Goal: Find specific page/section: Find specific page/section

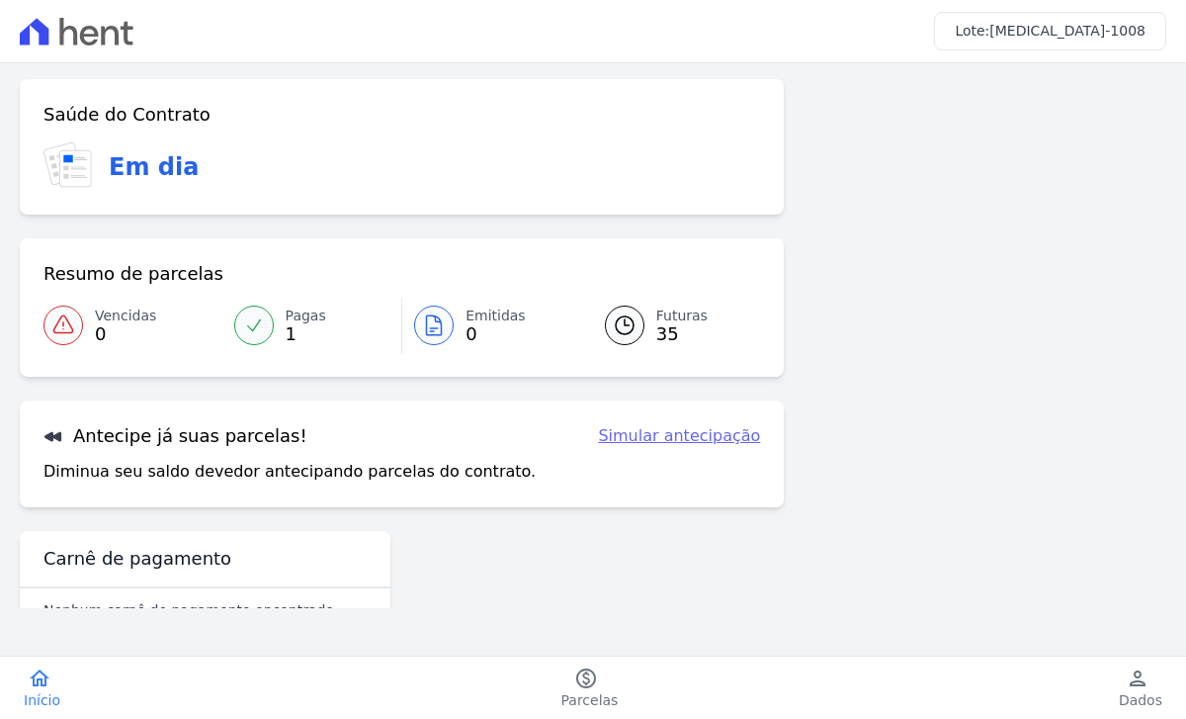
scroll to position [55, 0]
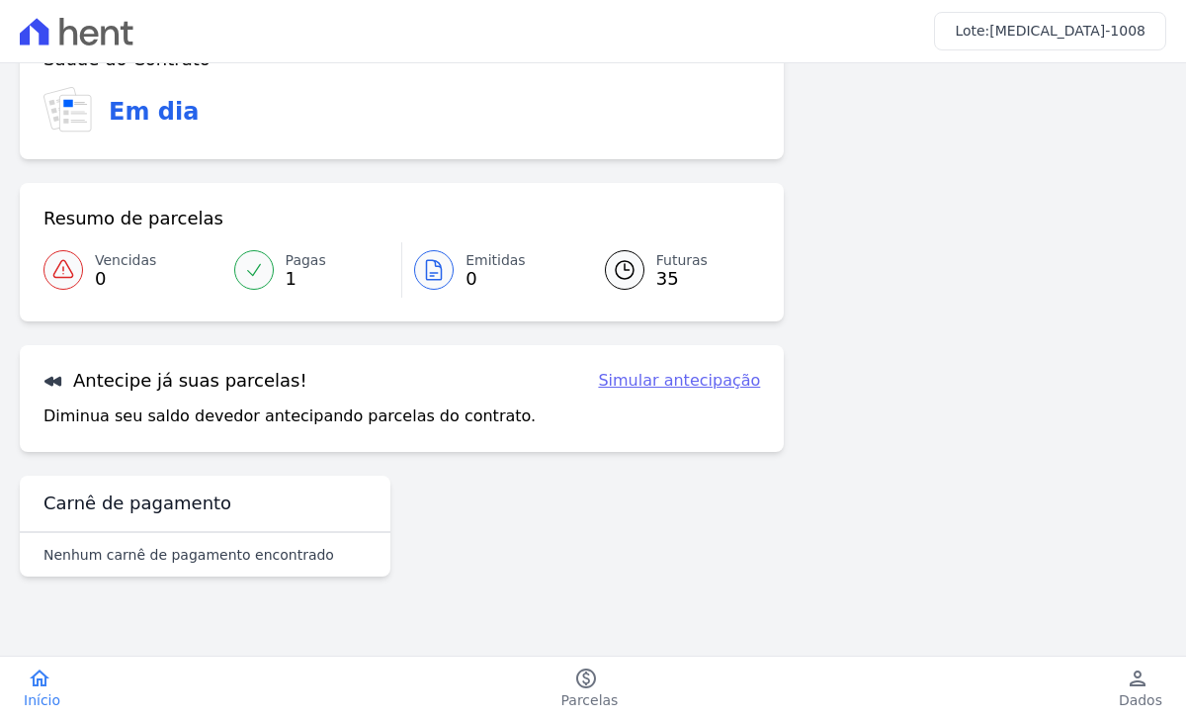
click at [16, 25] on div "Lote: T3-1008" at bounding box center [593, 31] width 1186 height 63
click at [41, 39] on icon at bounding box center [34, 31] width 29 height 27
click at [37, 674] on div "home Início home Início paid Parcelas paid Parcelas person Dados person Dados l…" at bounding box center [593, 687] width 1186 height 62
click at [35, 677] on icon "home" at bounding box center [40, 678] width 24 height 24
click at [568, 683] on link "paid Parcelas" at bounding box center [590, 687] width 105 height 43
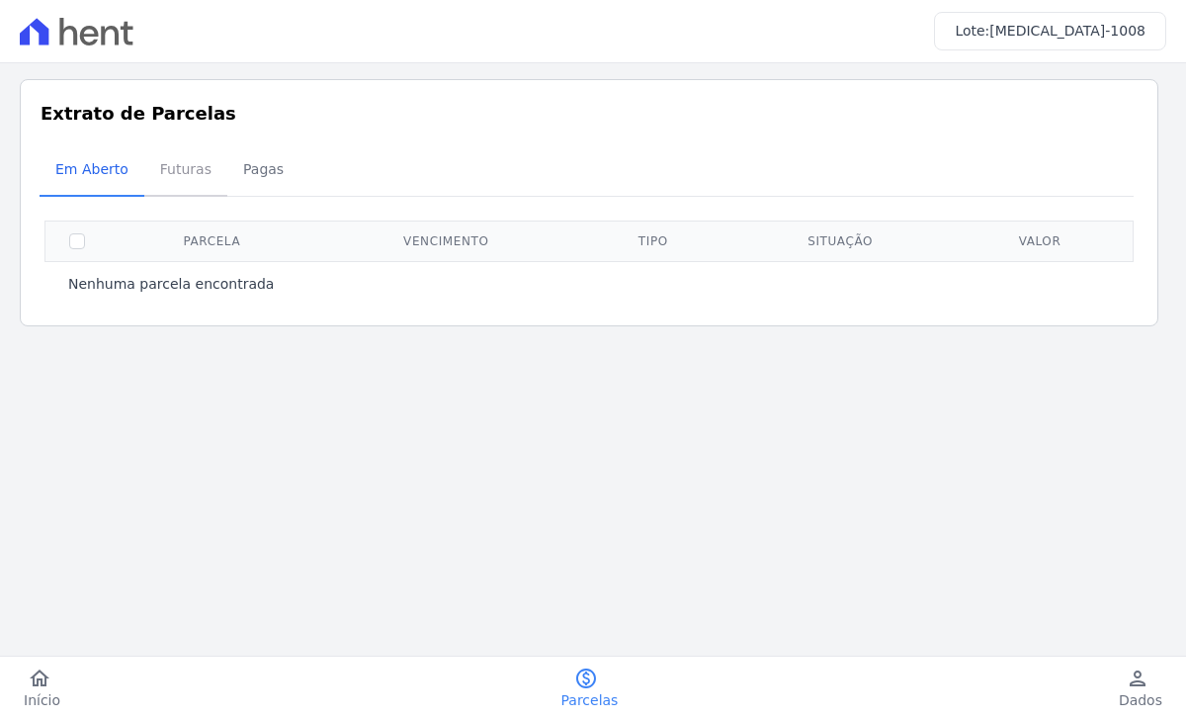
click at [174, 171] on span "Futuras" at bounding box center [185, 169] width 75 height 40
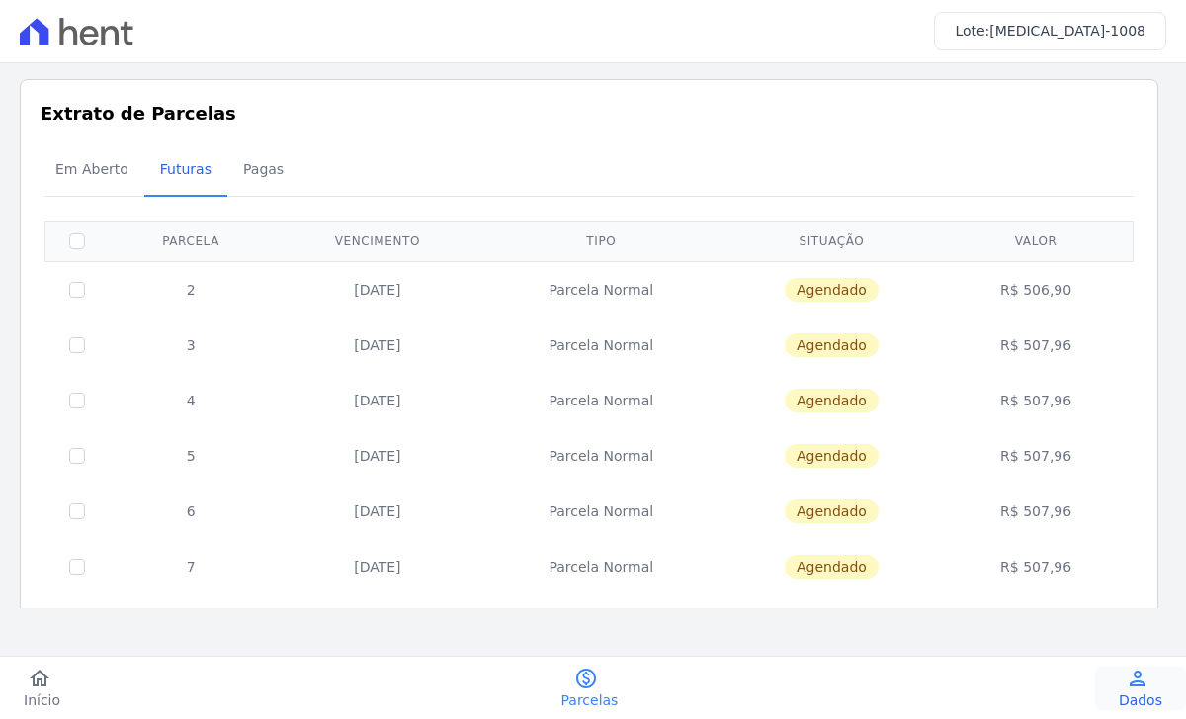
click at [1125, 678] on link "person Dados" at bounding box center [1140, 687] width 91 height 43
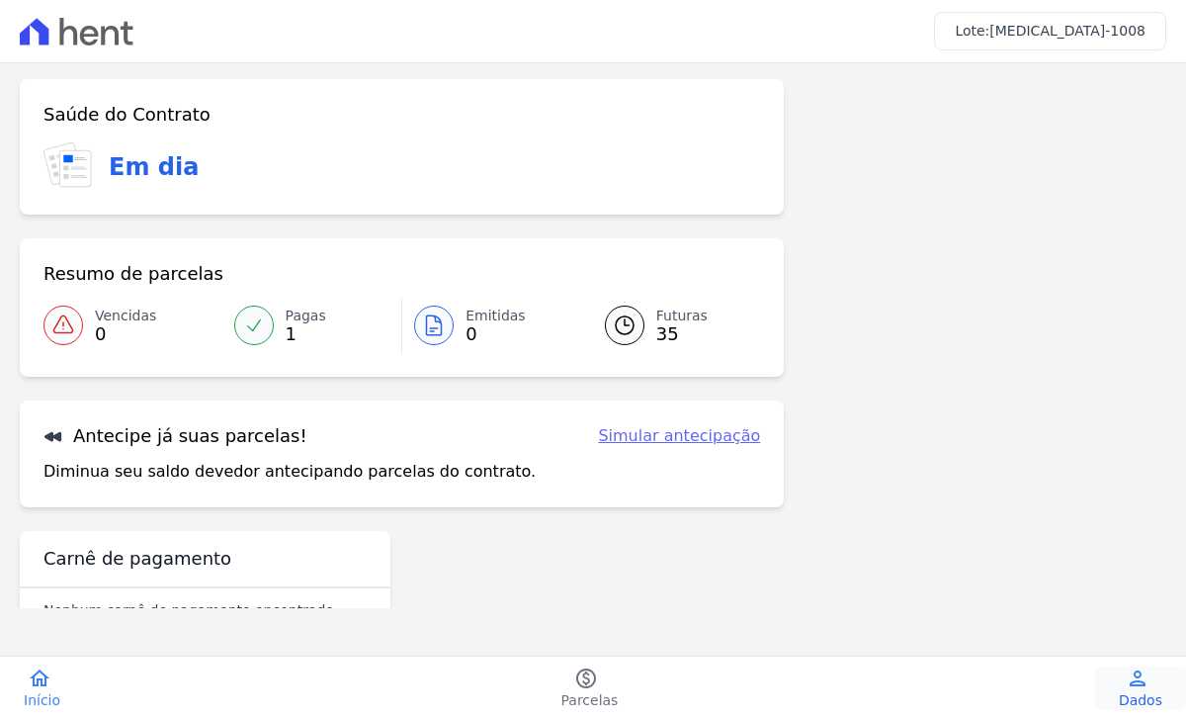
click at [1144, 673] on icon "person" at bounding box center [1138, 678] width 24 height 24
click at [45, 685] on icon "home" at bounding box center [40, 678] width 24 height 24
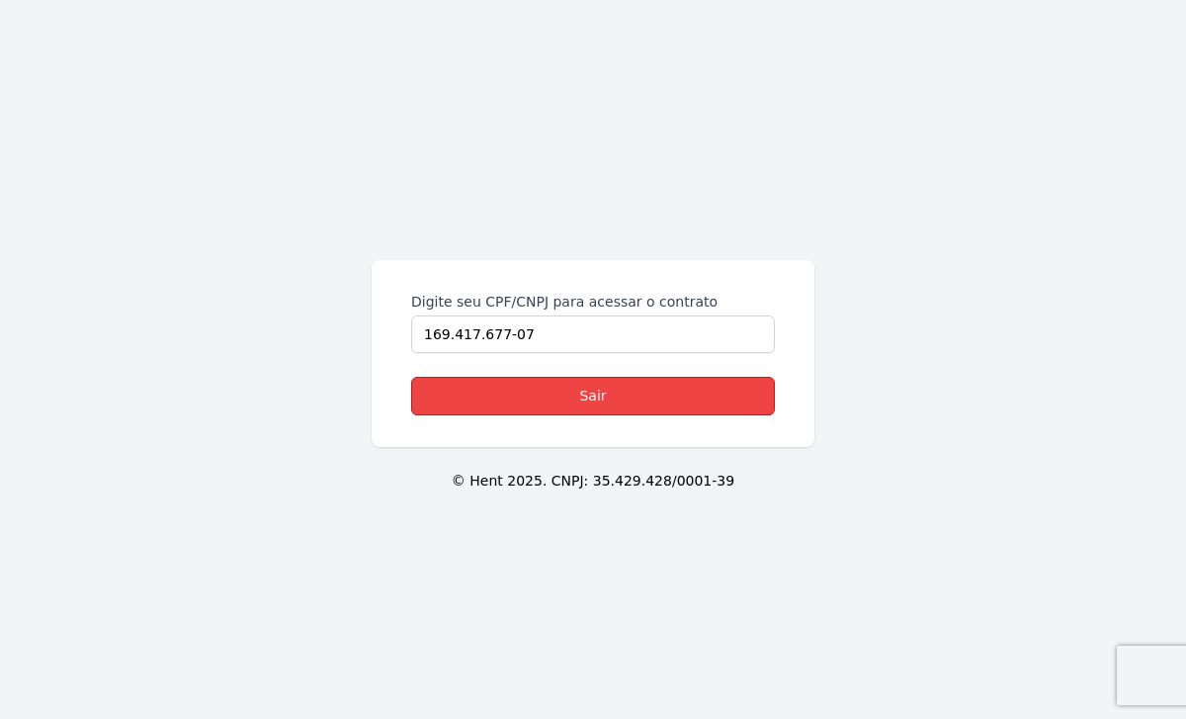
click at [583, 377] on link "Sair" at bounding box center [593, 396] width 364 height 39
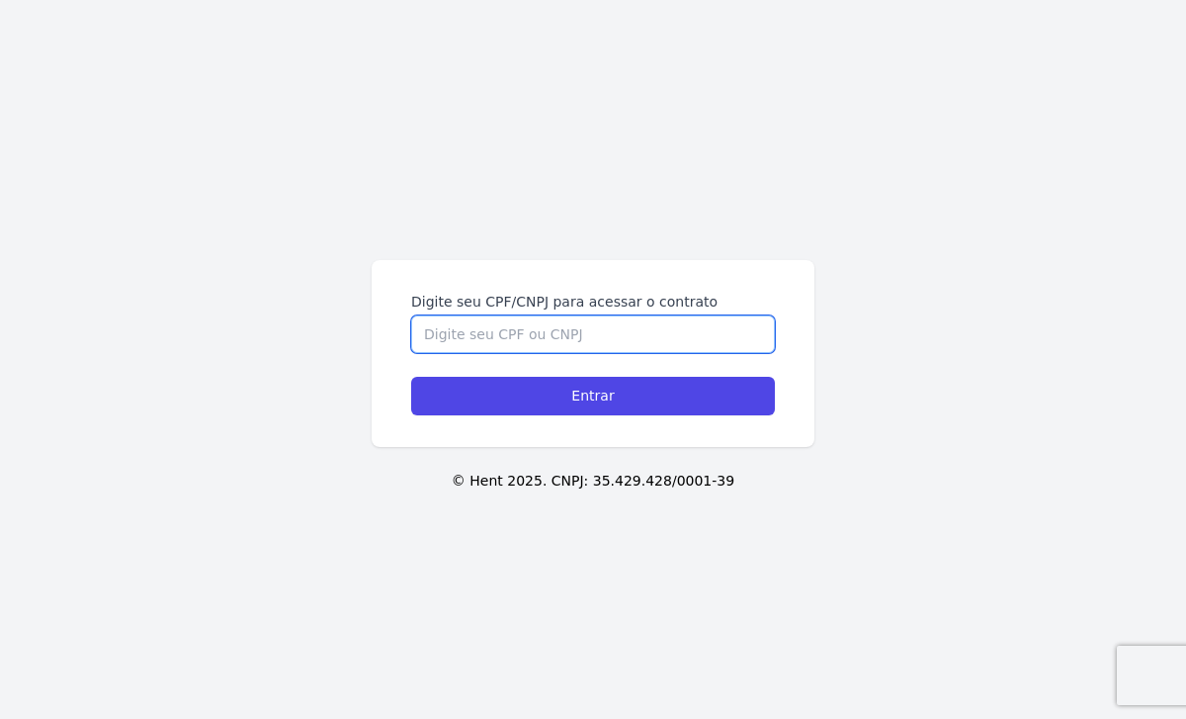
click at [447, 344] on input "Digite seu CPF/CNPJ para acessar o contrato" at bounding box center [593, 334] width 364 height 38
paste input "150.204.337-80"
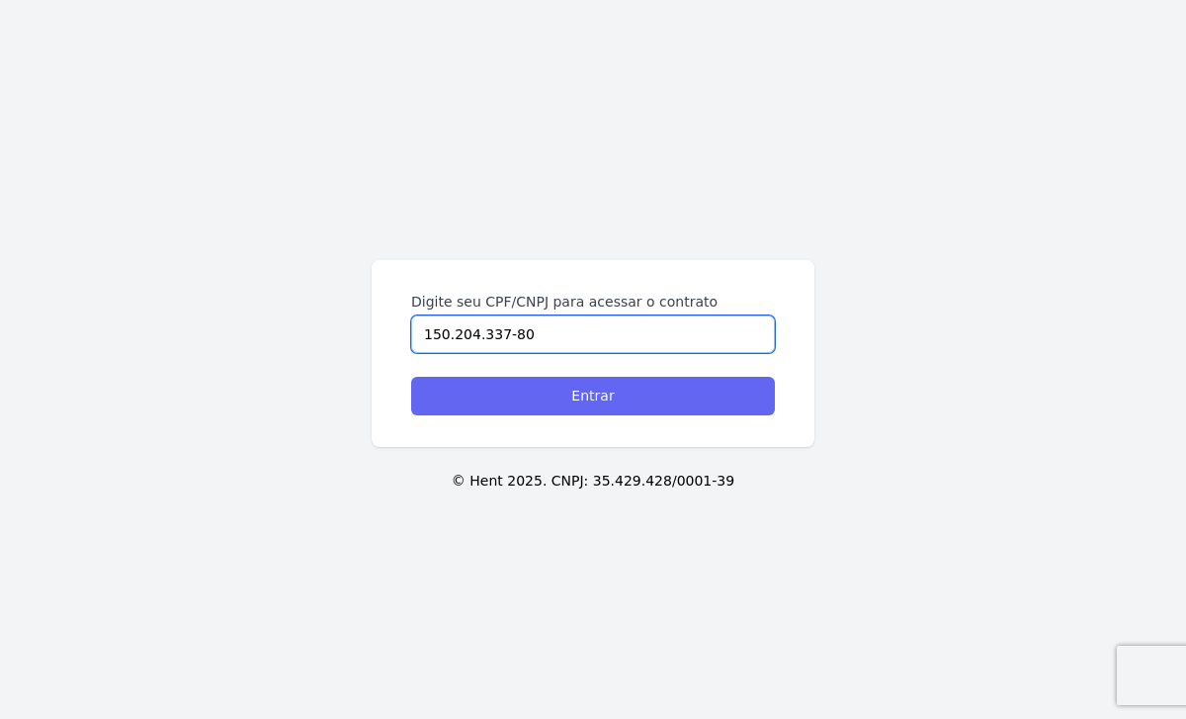
type input "150.204.337-80"
click at [514, 383] on input "Entrar" at bounding box center [593, 396] width 364 height 39
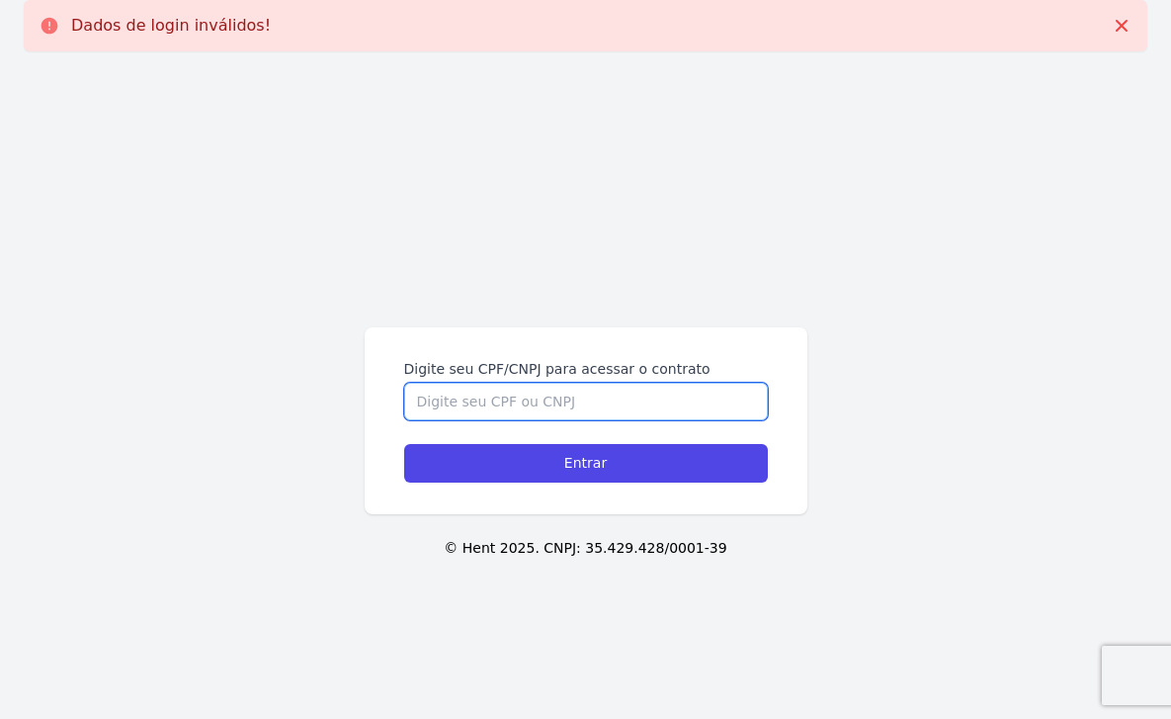
click at [472, 413] on input "Digite seu CPF/CNPJ para acessar o contrato" at bounding box center [586, 402] width 364 height 38
paste input "161.966.717-74"
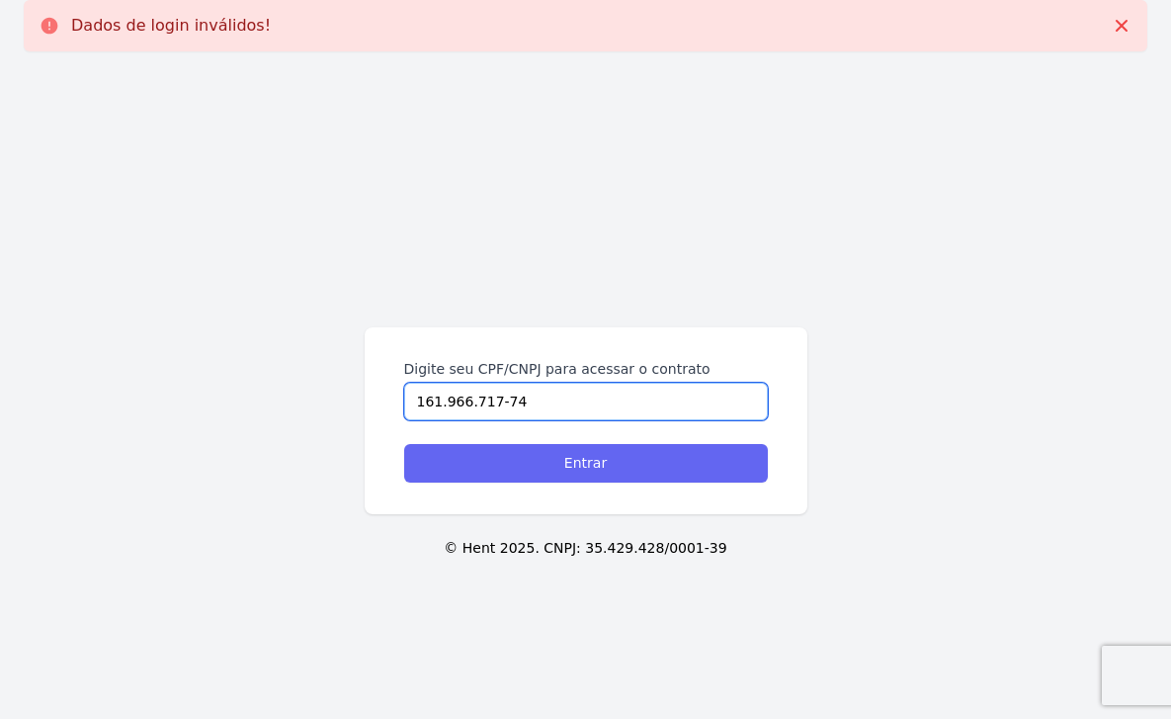
type input "161.966.717-74"
click at [457, 472] on input "Entrar" at bounding box center [586, 463] width 364 height 39
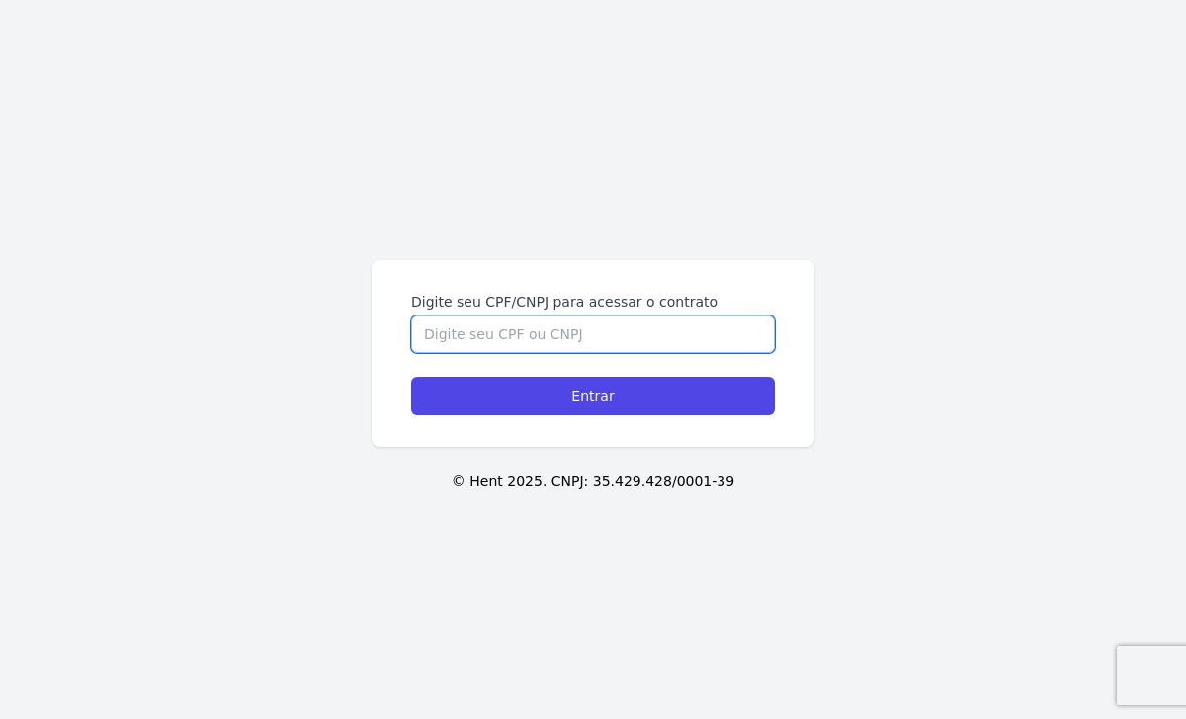
click at [539, 343] on input "Digite seu CPF/CNPJ para acessar o contrato" at bounding box center [593, 334] width 364 height 38
paste input "161.966.717-74"
type input "161.966.717-74"
click at [411, 377] on input "Entrar" at bounding box center [593, 396] width 364 height 39
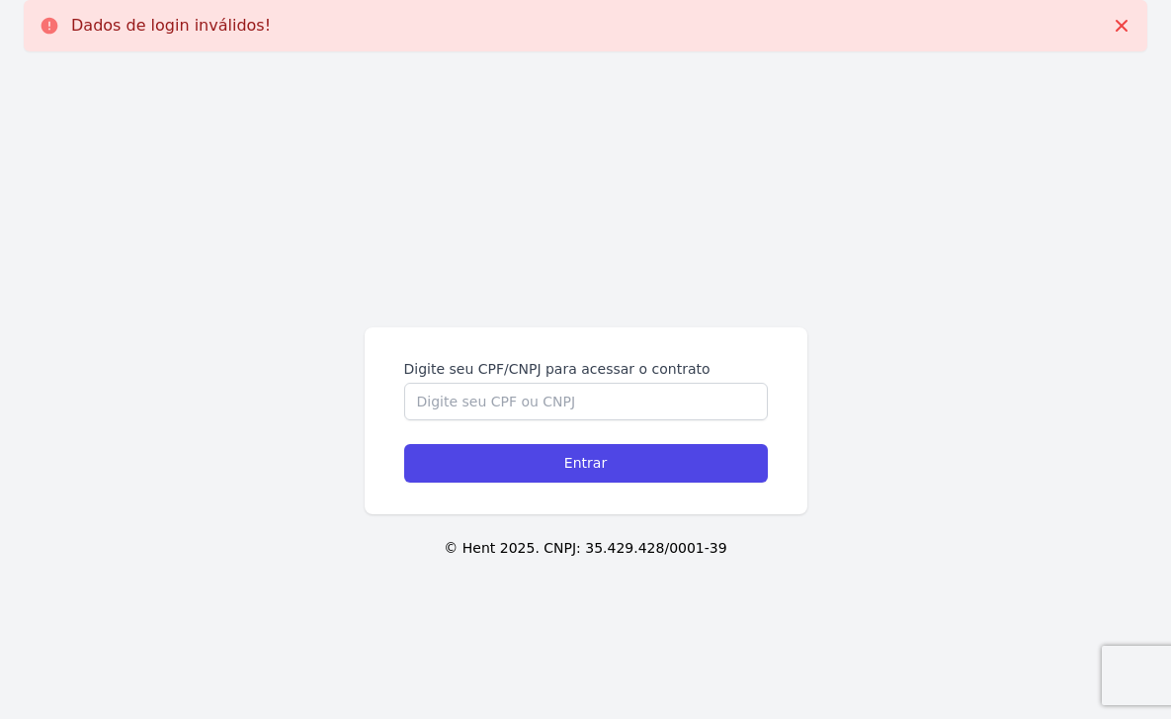
click at [487, 429] on form "Digite seu CPF/CNPJ para acessar o contrato Entrar" at bounding box center [586, 421] width 364 height 124
click at [494, 418] on input "Digite seu CPF/CNPJ para acessar o contrato" at bounding box center [586, 402] width 364 height 38
paste input "150.204.337-80"
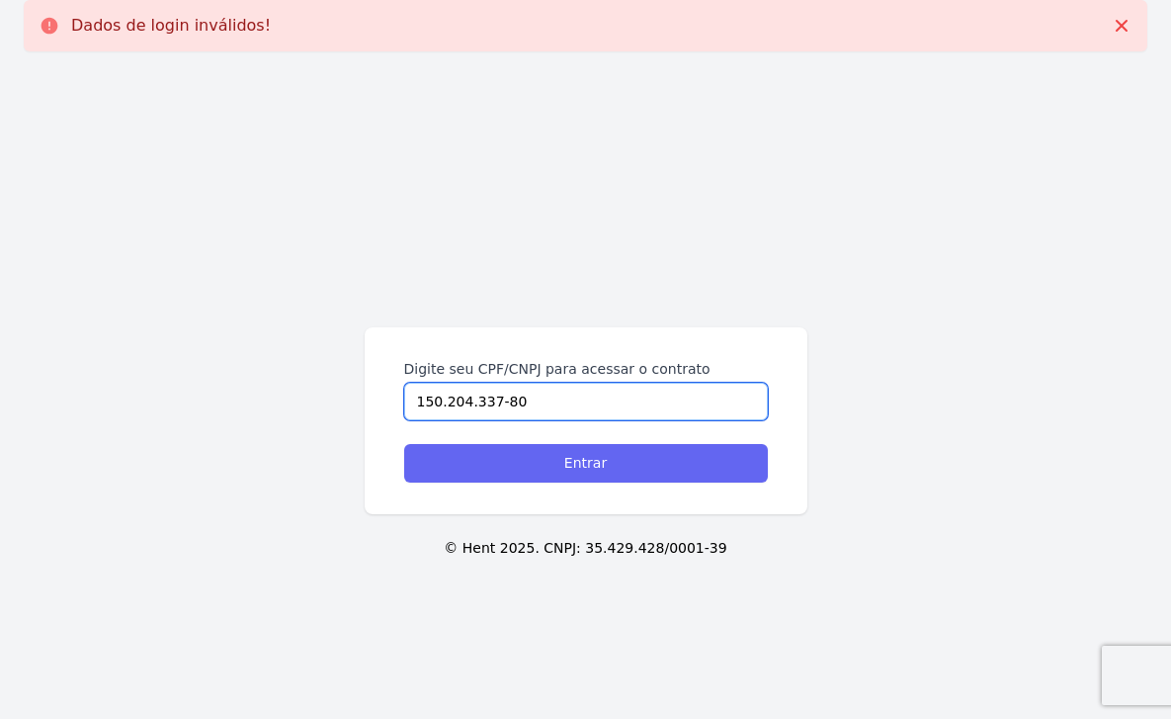
type input "150.204.337-80"
click at [474, 455] on input "Entrar" at bounding box center [586, 463] width 364 height 39
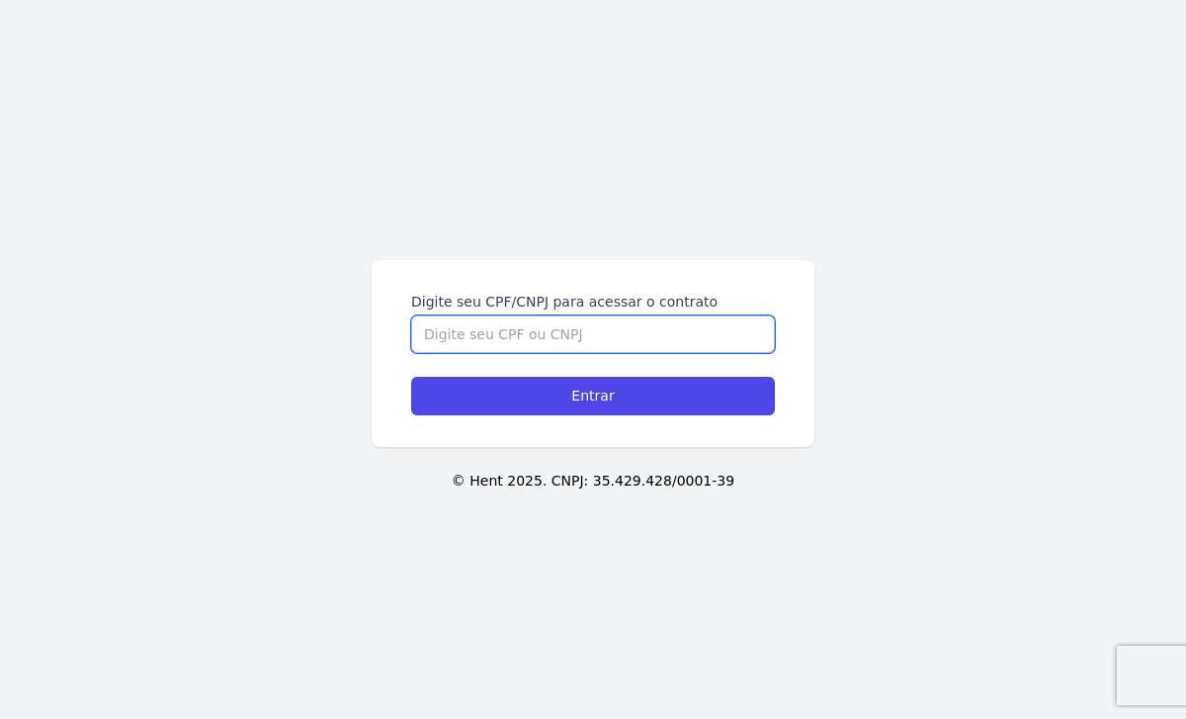
click at [538, 327] on input "Digite seu CPF/CNPJ para acessar o contrato" at bounding box center [593, 334] width 364 height 38
paste input "150.204.337-80"
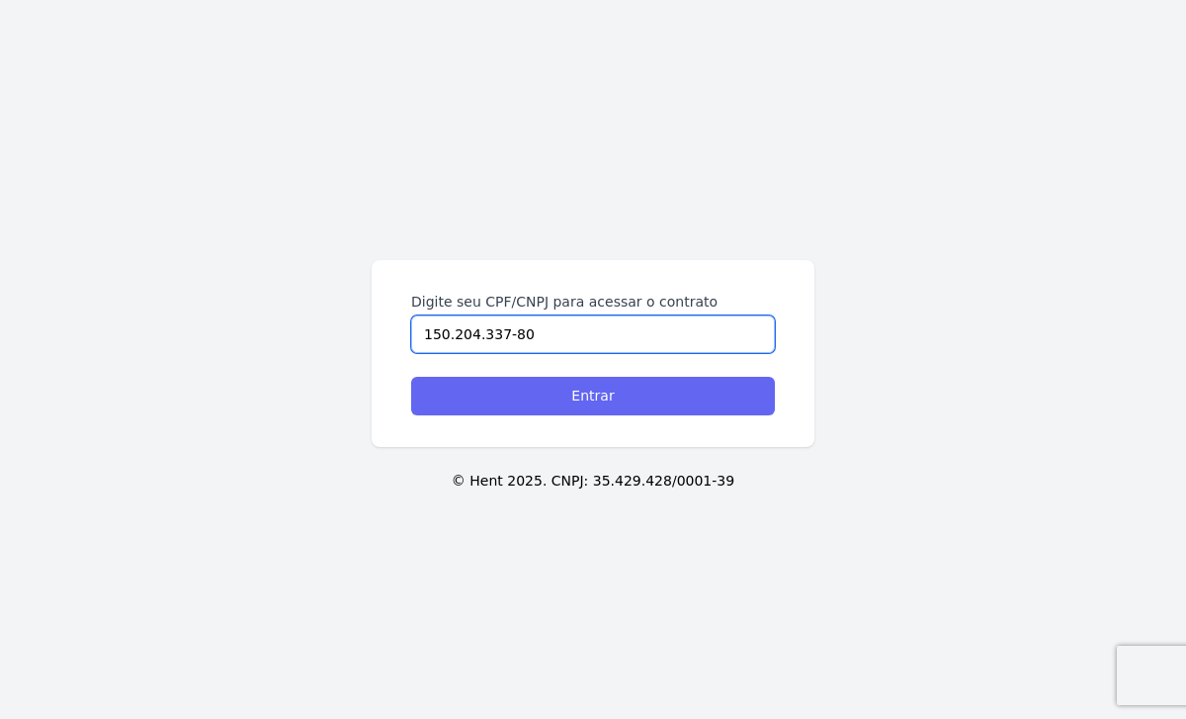
type input "150.204.337-80"
click at [550, 387] on input "Entrar" at bounding box center [593, 396] width 364 height 39
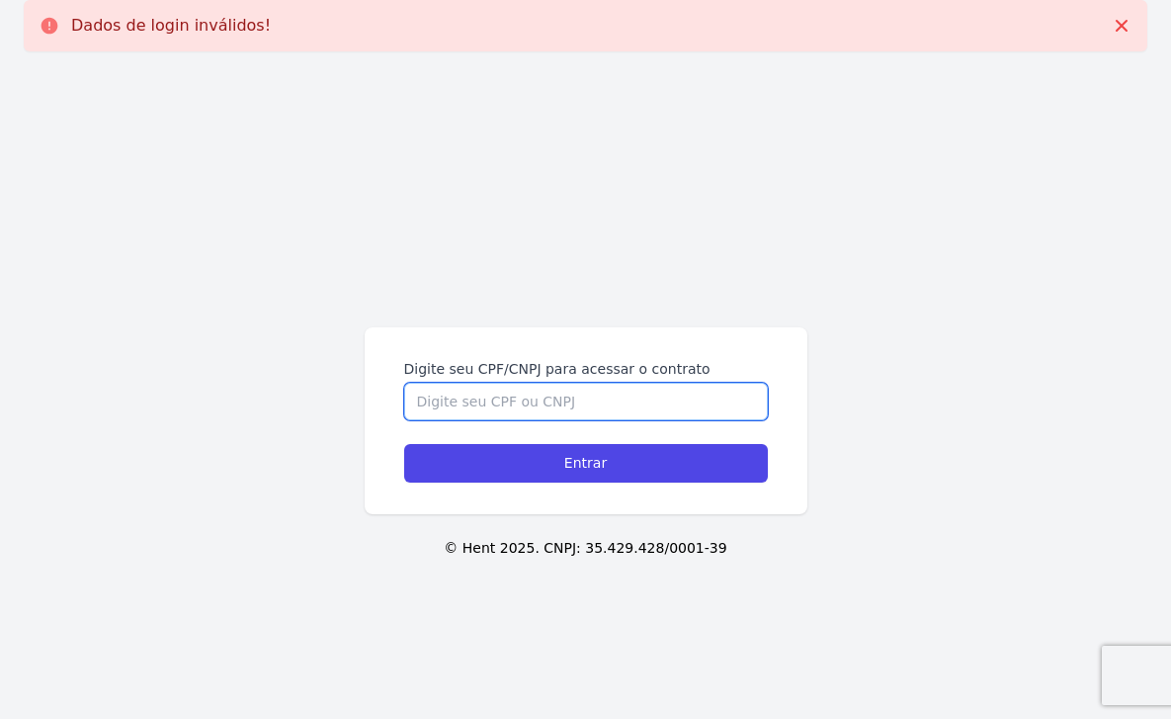
click at [463, 396] on input "Digite seu CPF/CNPJ para acessar o contrato" at bounding box center [586, 402] width 364 height 38
paste input "161.966.717-74"
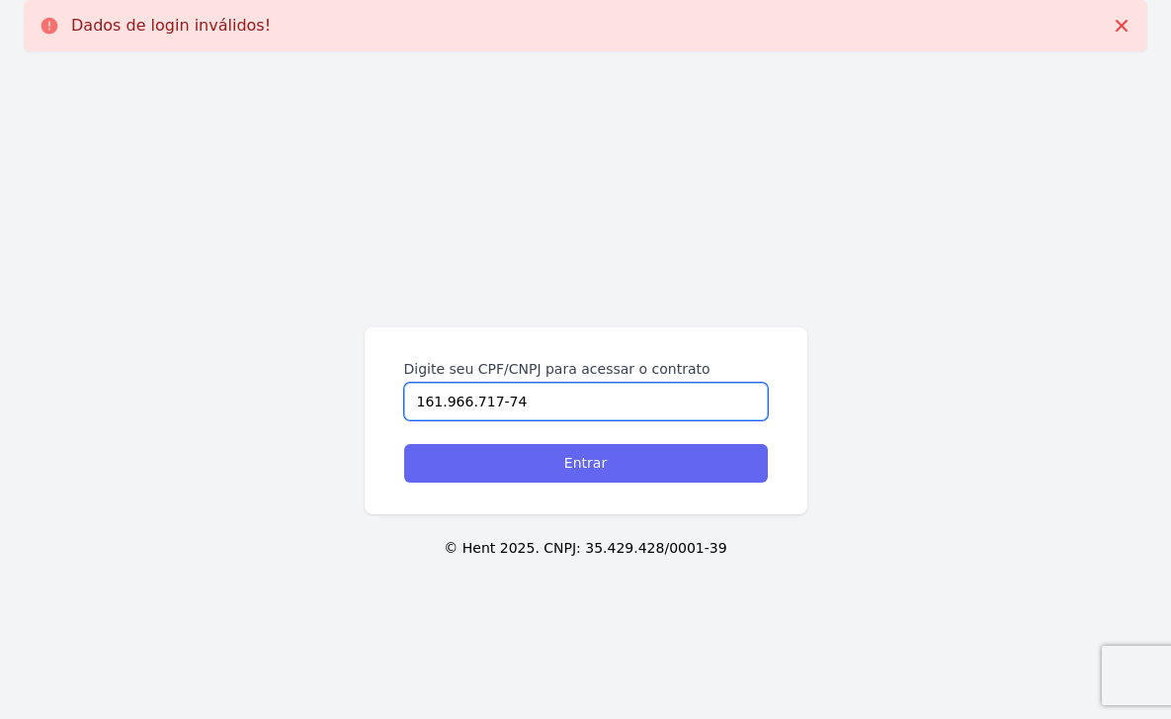
type input "161.966.717-74"
click at [456, 471] on input "Entrar" at bounding box center [586, 463] width 364 height 39
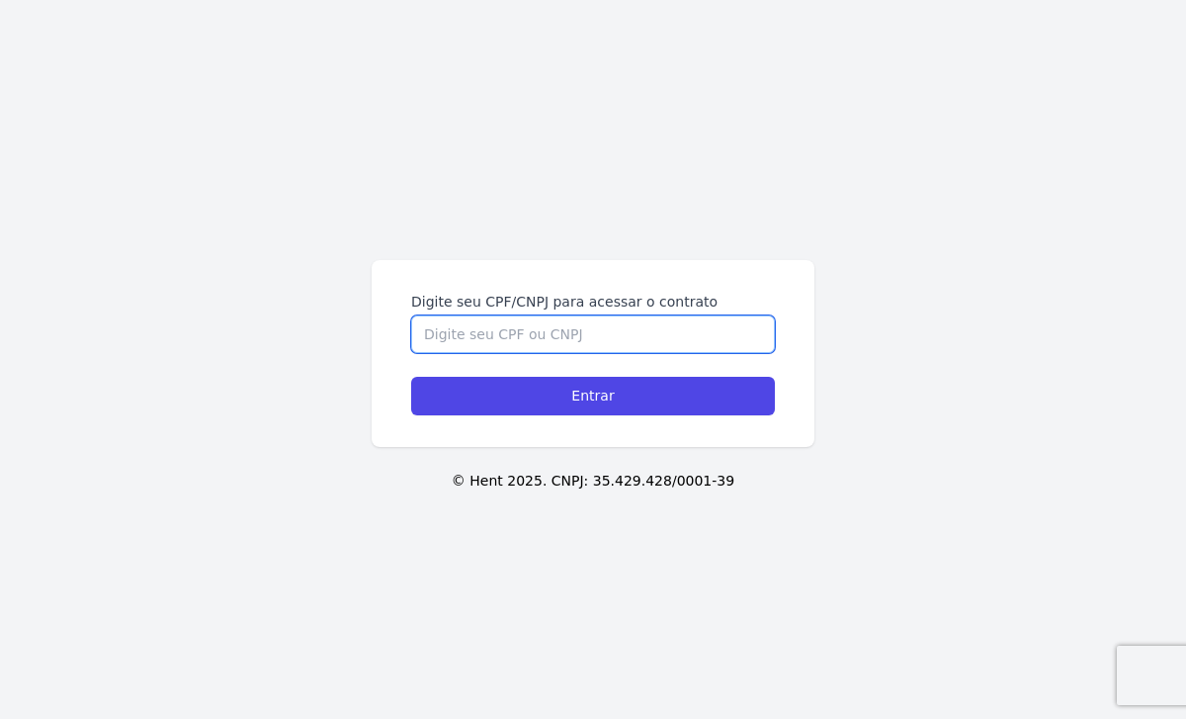
click at [501, 326] on input "Digite seu CPF/CNPJ para acessar o contrato" at bounding box center [593, 334] width 364 height 38
paste input "161.966.717-74"
type input "161.966.717-74"
click at [411, 377] on input "Entrar" at bounding box center [593, 396] width 364 height 39
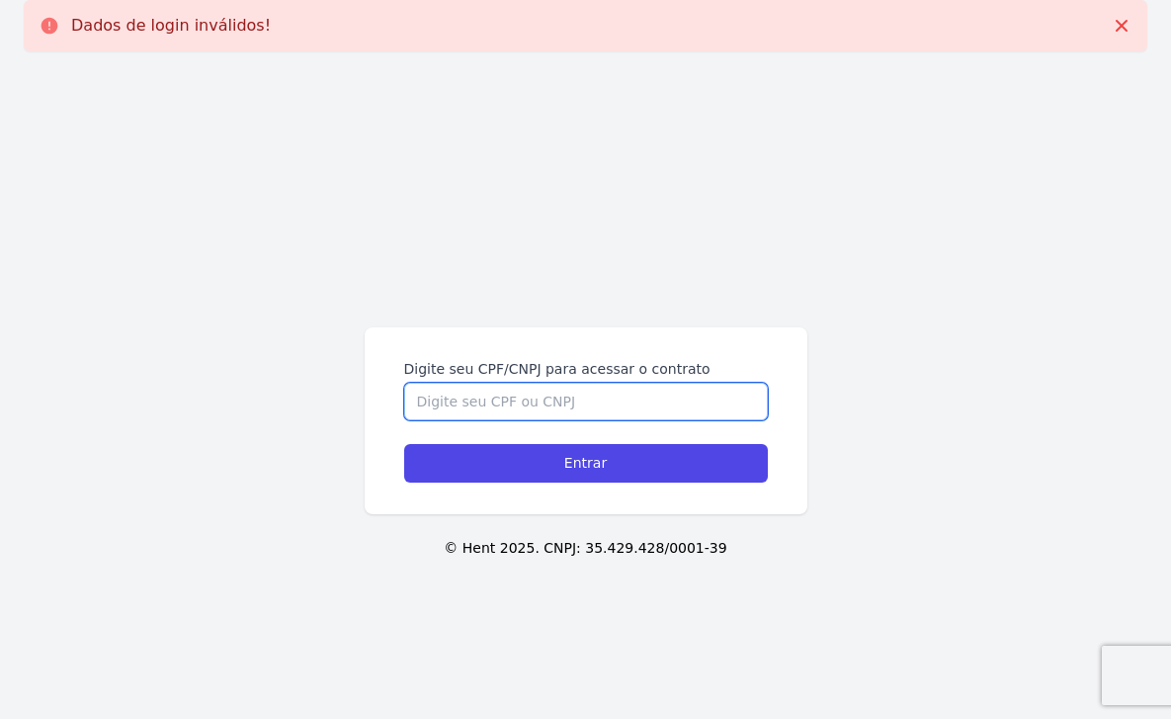
drag, startPoint x: 473, startPoint y: 384, endPoint x: 474, endPoint y: 394, distance: 10.9
click at [473, 387] on input "Digite seu CPF/CNPJ para acessar o contrato" at bounding box center [586, 402] width 364 height 38
paste input "161.966.717-74"
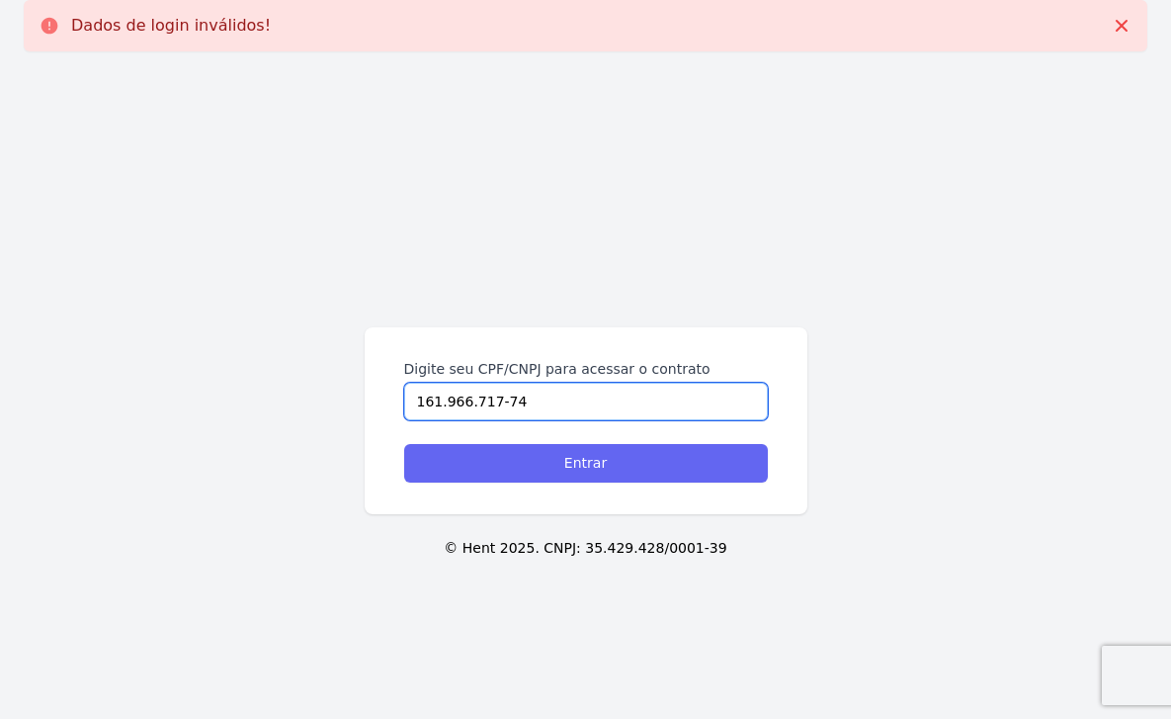
type input "161.966.717-74"
click at [478, 469] on input "Entrar" at bounding box center [586, 463] width 364 height 39
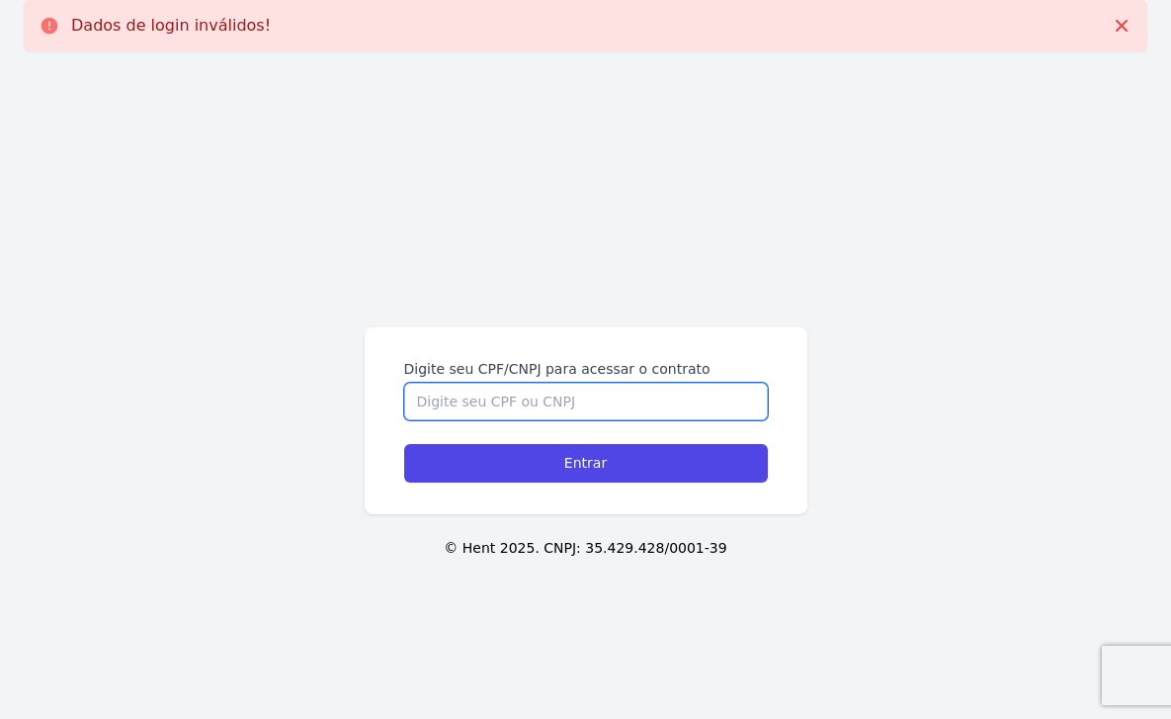
click at [518, 404] on input "Digite seu CPF/CNPJ para acessar o contrato" at bounding box center [586, 402] width 364 height 38
paste input "150.204.337-80"
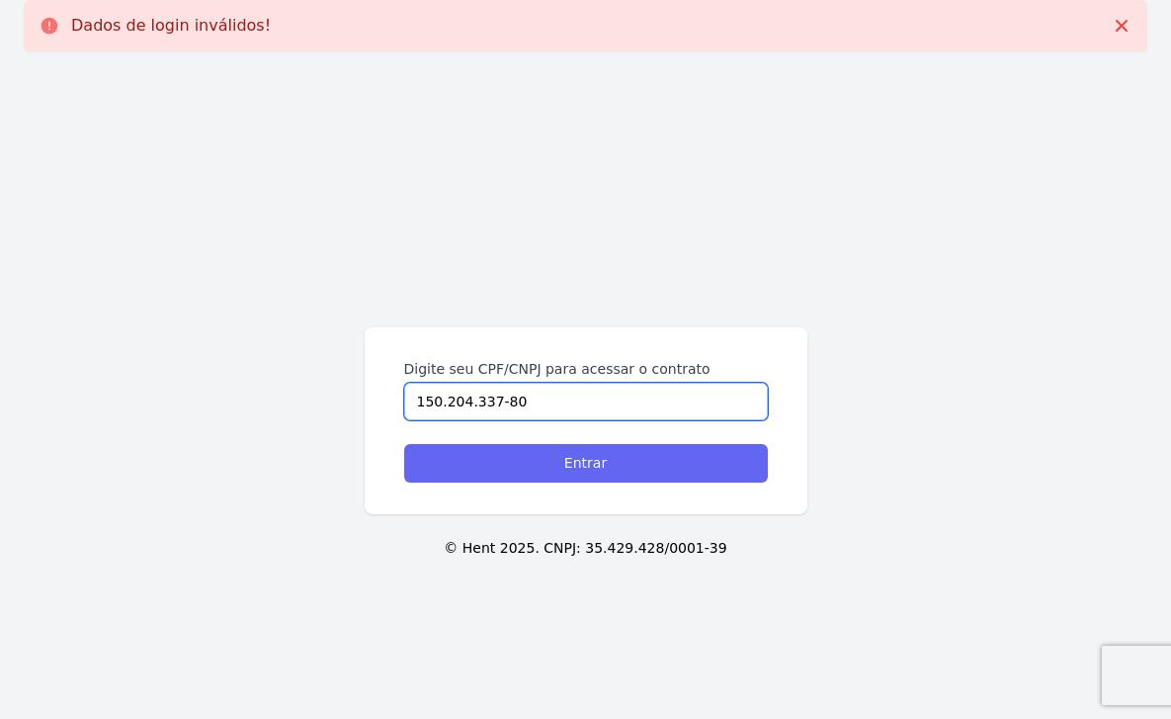
type input "150.204.337-80"
click at [509, 449] on input "Entrar" at bounding box center [586, 463] width 364 height 39
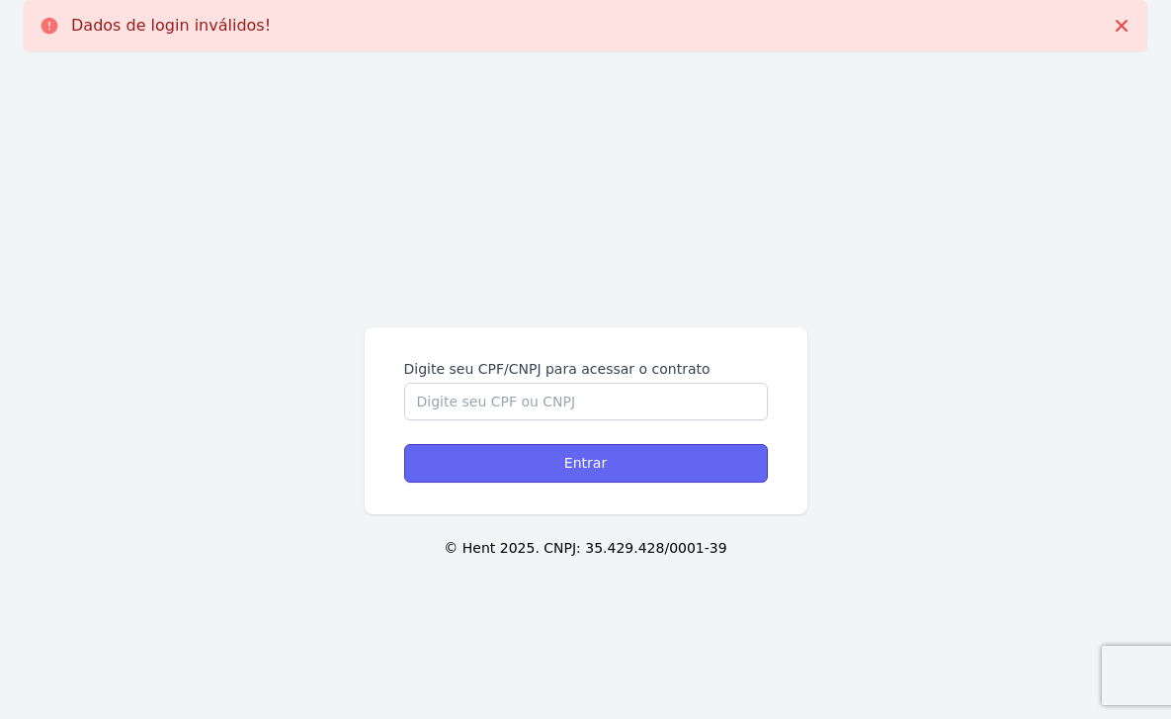
click at [504, 456] on input "Entrar" at bounding box center [586, 463] width 364 height 39
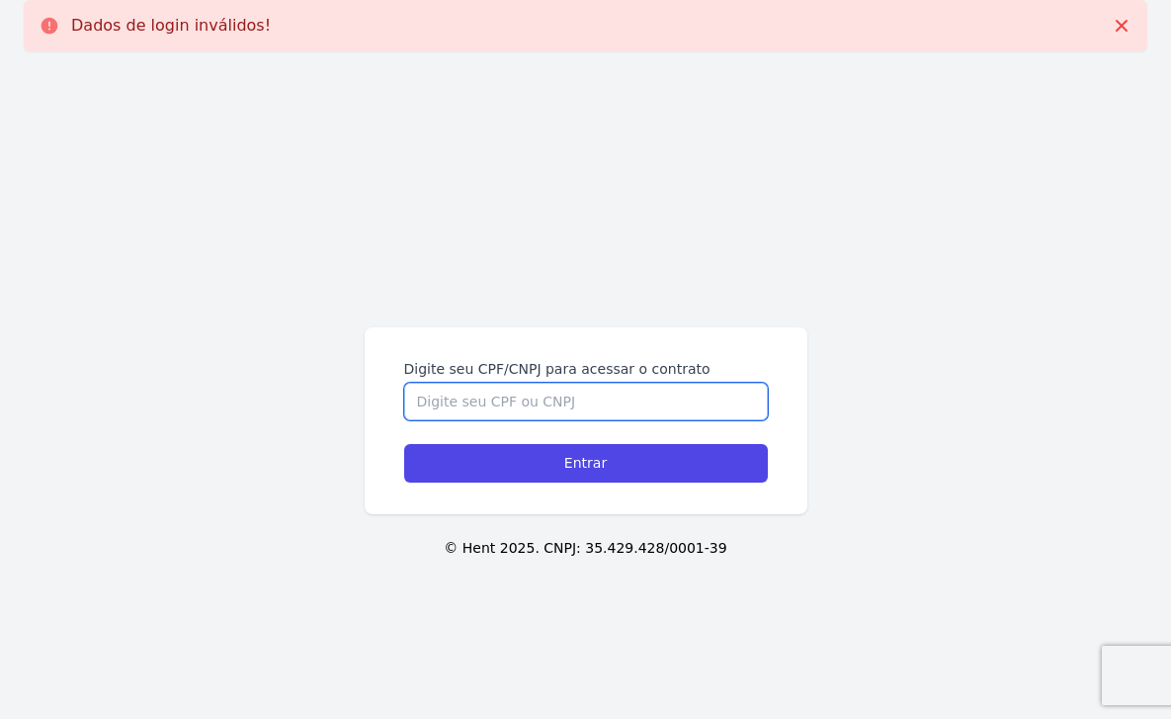
click at [519, 417] on input "Digite seu CPF/CNPJ para acessar o contrato" at bounding box center [586, 402] width 364 height 38
click at [522, 405] on input "Digite seu CPF/CNPJ para acessar o contrato" at bounding box center [586, 402] width 364 height 38
paste input "150.204.337-80"
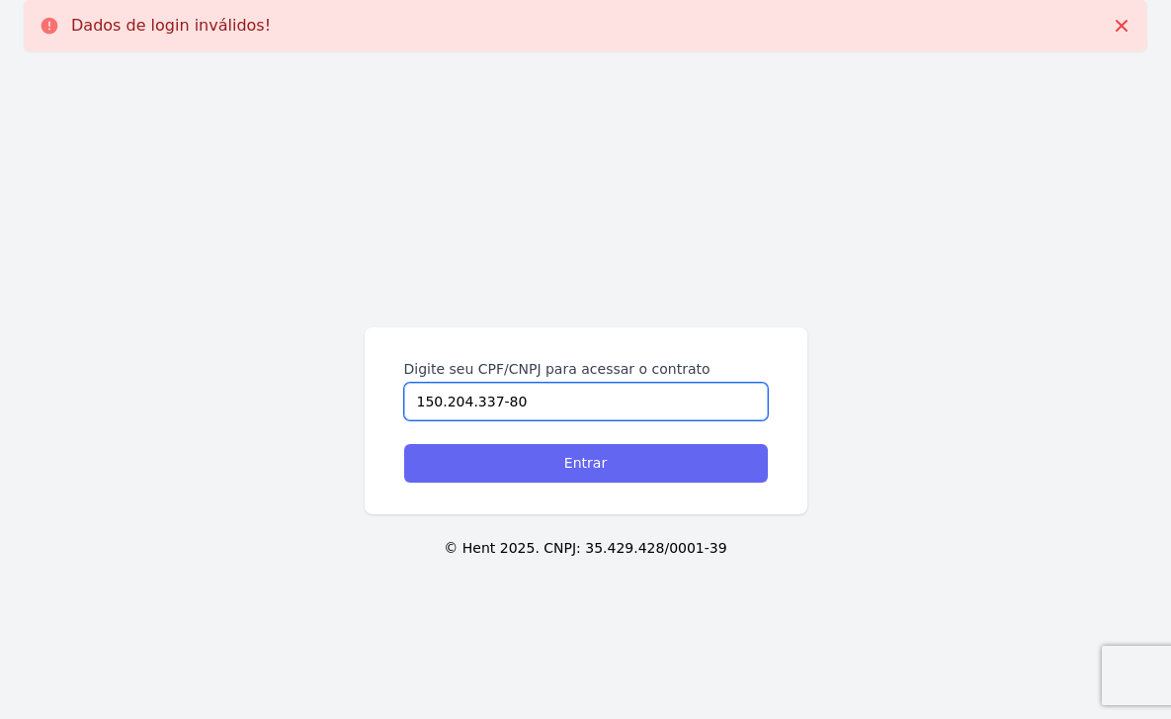
type input "150.204.337-80"
click at [479, 456] on input "Entrar" at bounding box center [586, 463] width 364 height 39
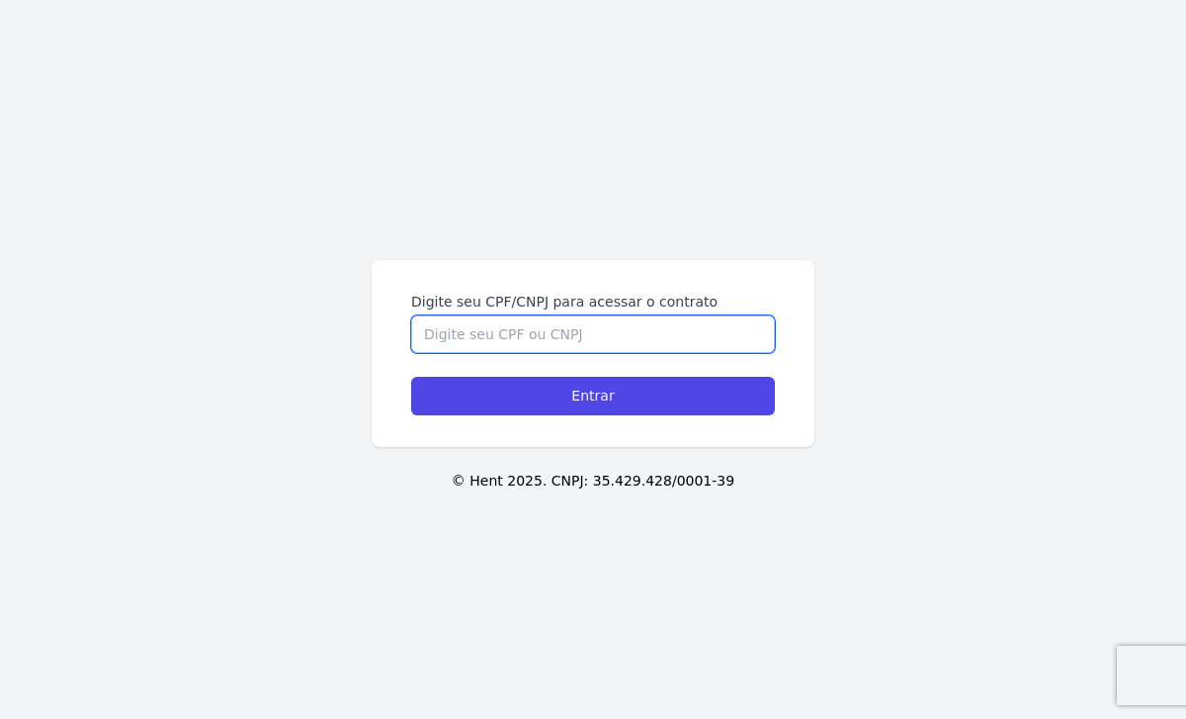
click at [439, 325] on input "Digite seu CPF/CNPJ para acessar o contrato" at bounding box center [593, 334] width 364 height 38
paste input "150.204.337-80"
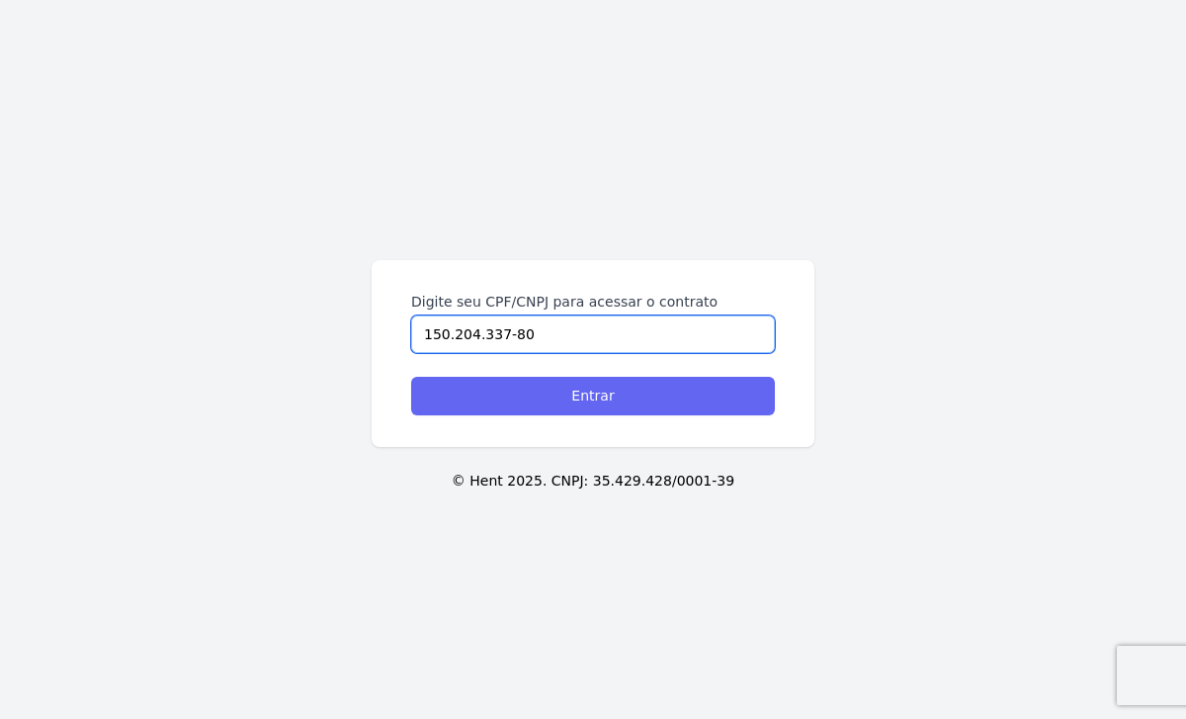
type input "150.204.337-80"
click at [480, 407] on input "Entrar" at bounding box center [593, 396] width 364 height 39
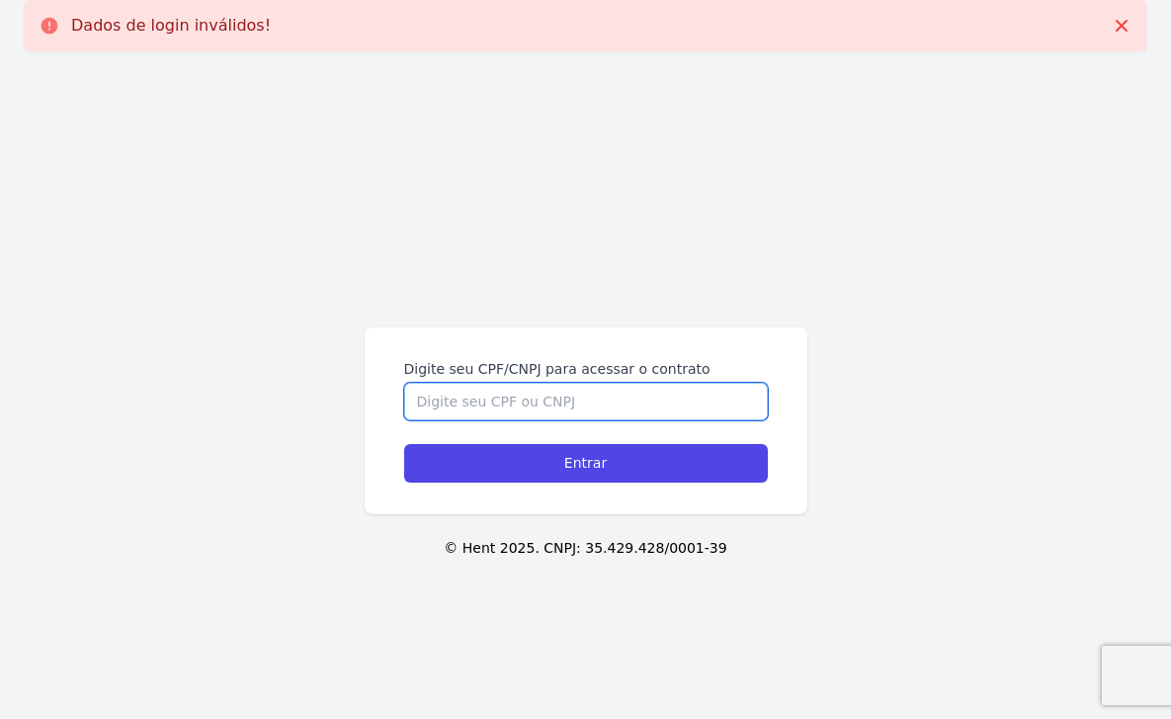
click at [579, 410] on input "Digite seu CPF/CNPJ para acessar o contrato" at bounding box center [586, 402] width 364 height 38
paste input "161.966.717-74"
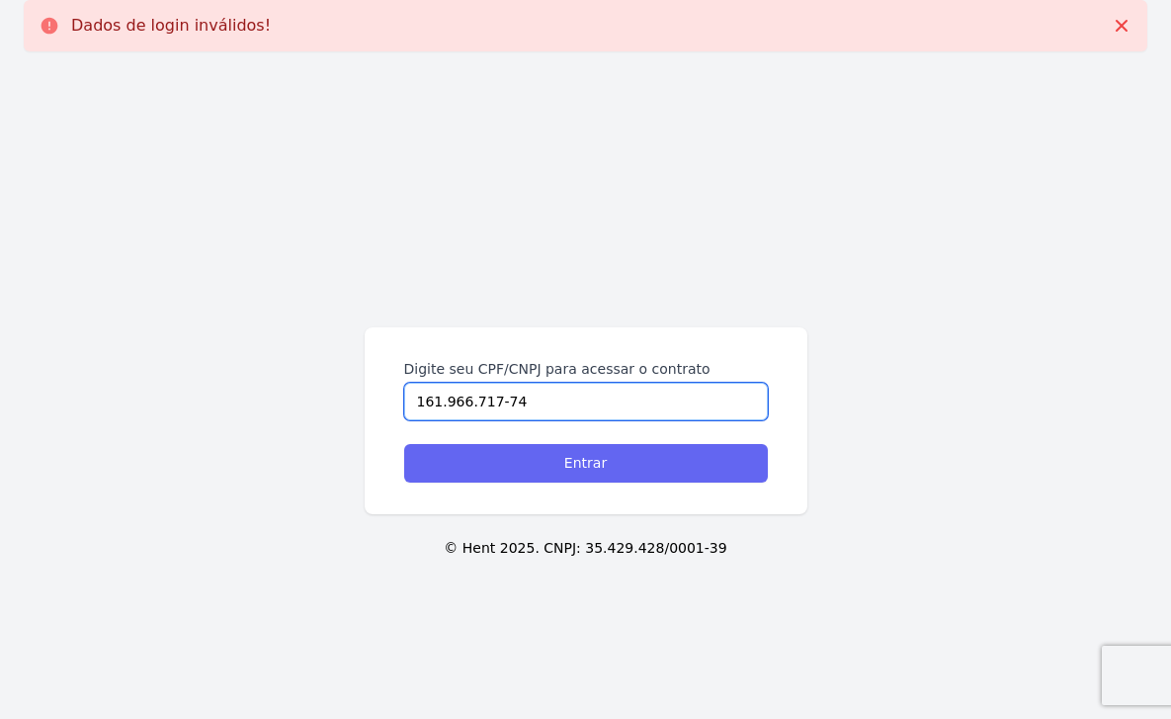
type input "161.966.717-74"
click at [537, 454] on input "Entrar" at bounding box center [586, 463] width 364 height 39
